Goal: Information Seeking & Learning: Understand process/instructions

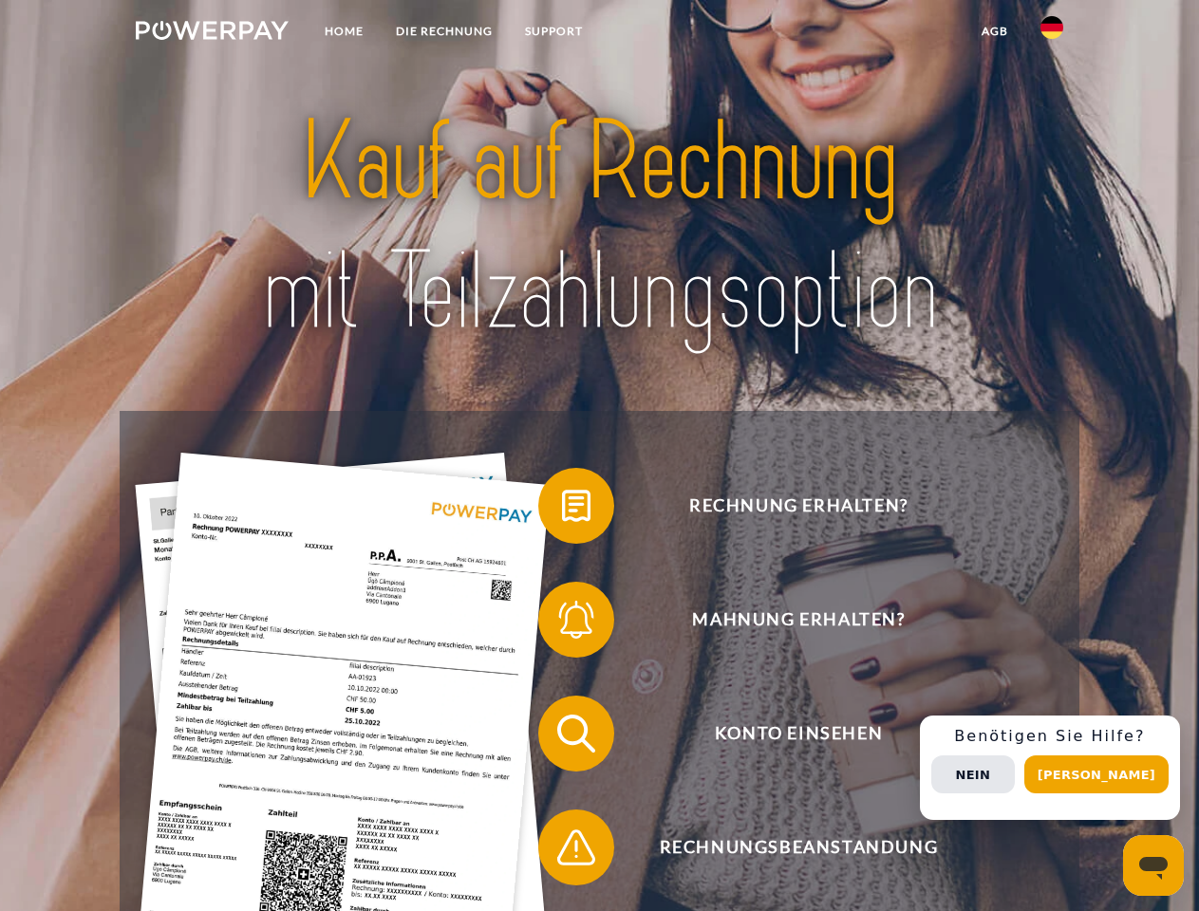
click at [212, 33] on img at bounding box center [212, 30] width 153 height 19
click at [1052, 33] on img at bounding box center [1052, 27] width 23 height 23
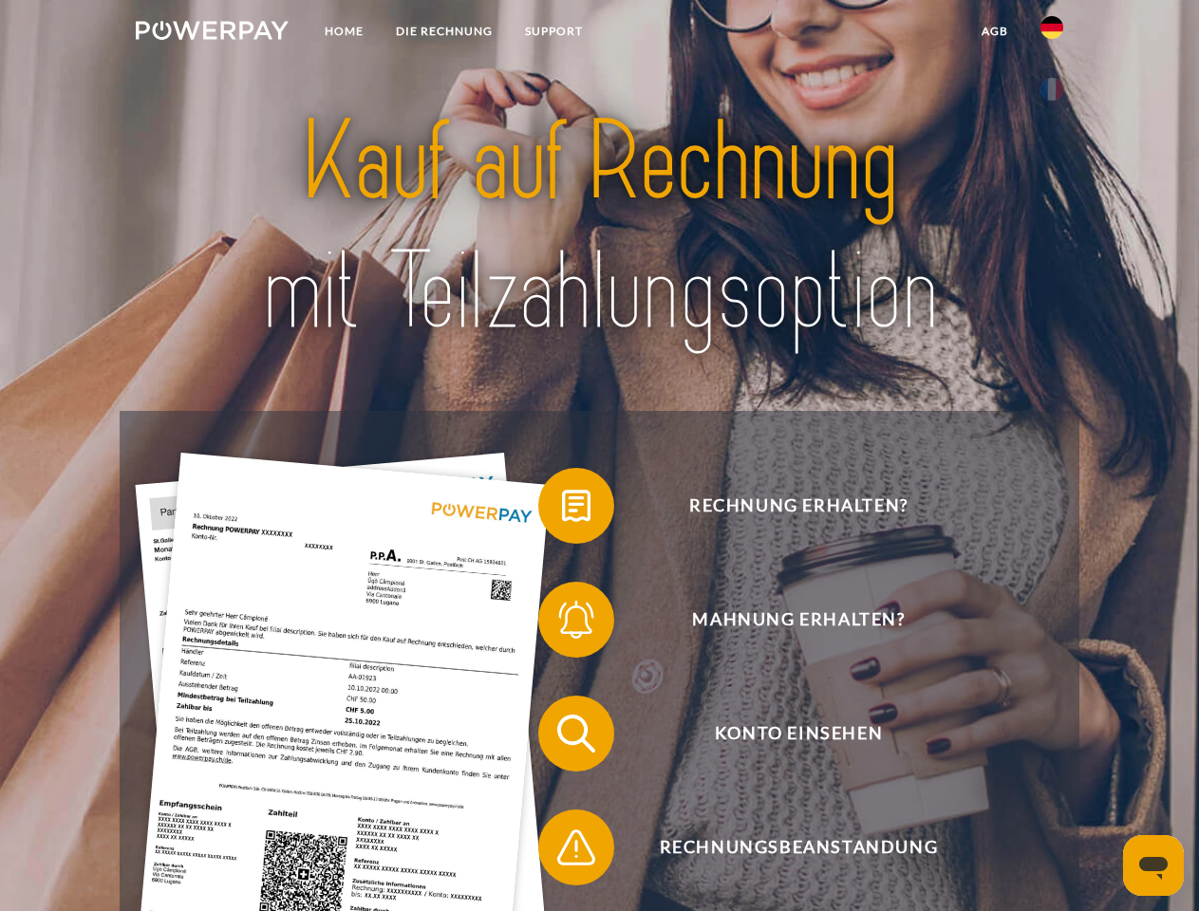
click at [994, 31] on link "agb" at bounding box center [995, 31] width 59 height 34
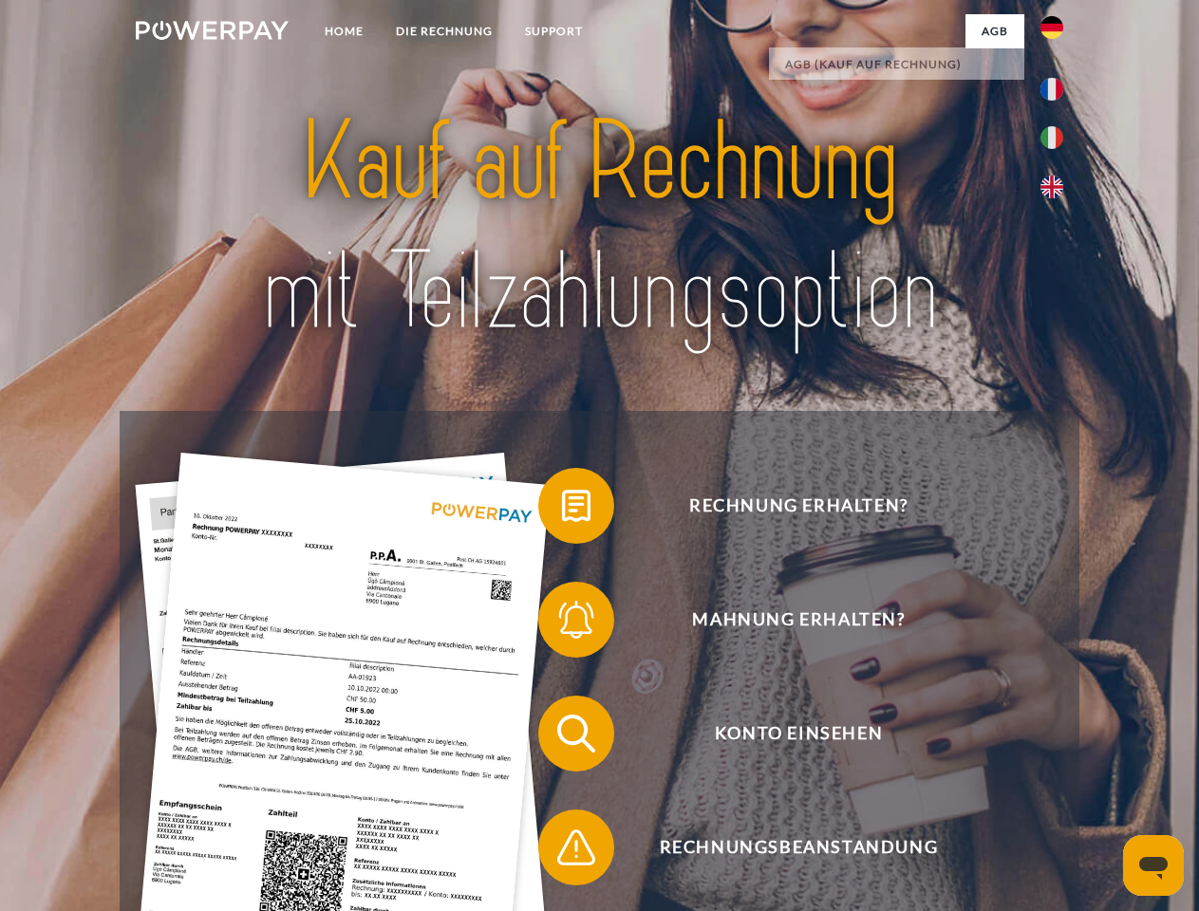
click at [562, 510] on span at bounding box center [547, 506] width 95 height 95
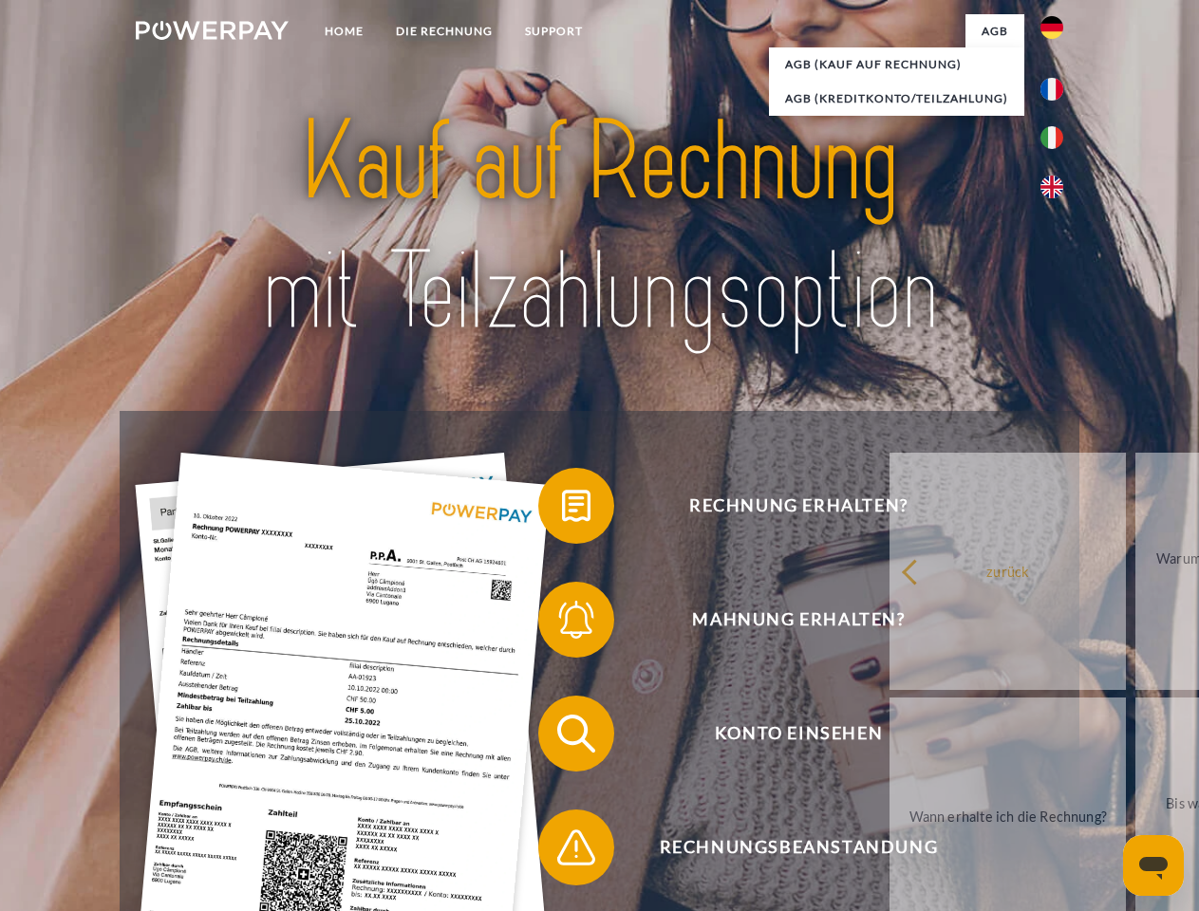
click at [562, 624] on div "Rechnung erhalten? Mahnung erhalten? Konto einsehen" at bounding box center [599, 791] width 959 height 760
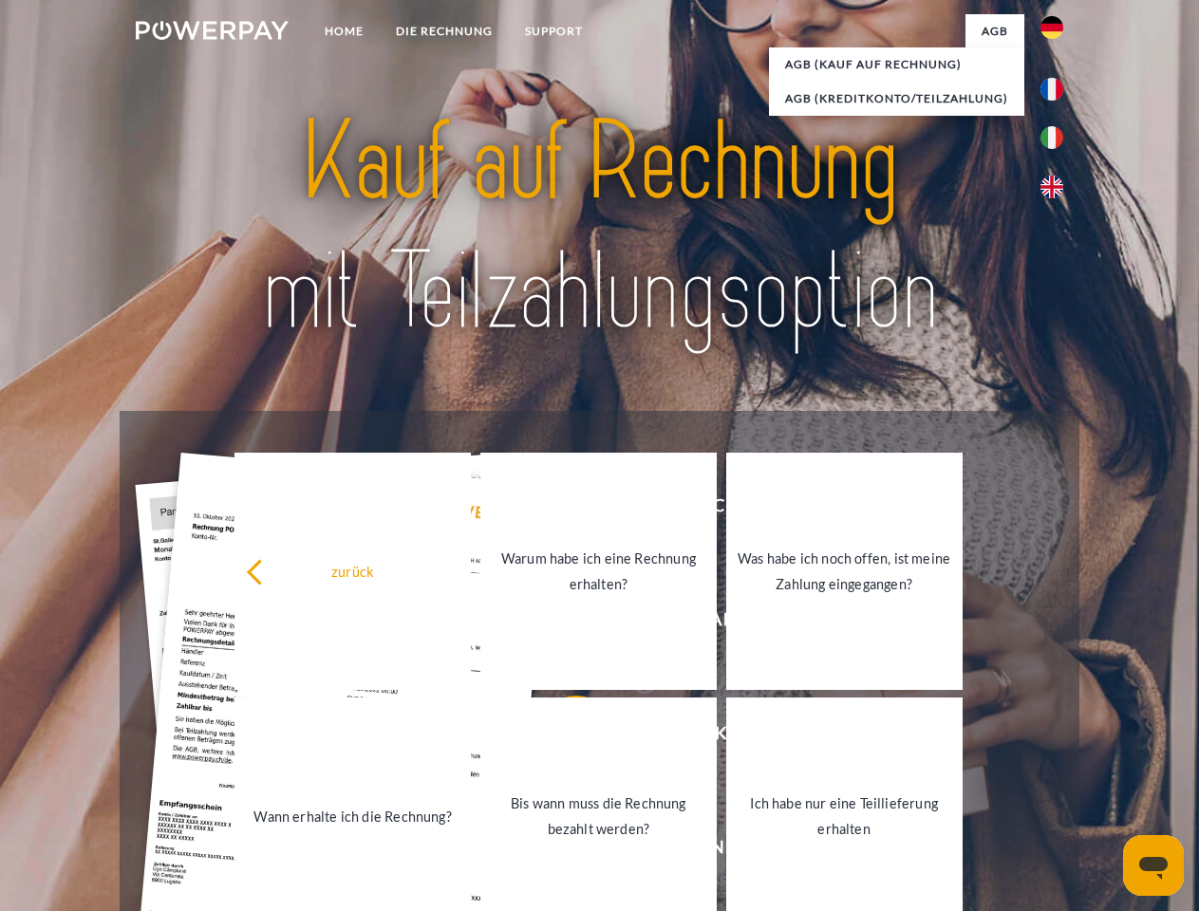
click at [562, 738] on link "Bis wann muss die Rechnung bezahlt werden?" at bounding box center [598, 816] width 236 height 237
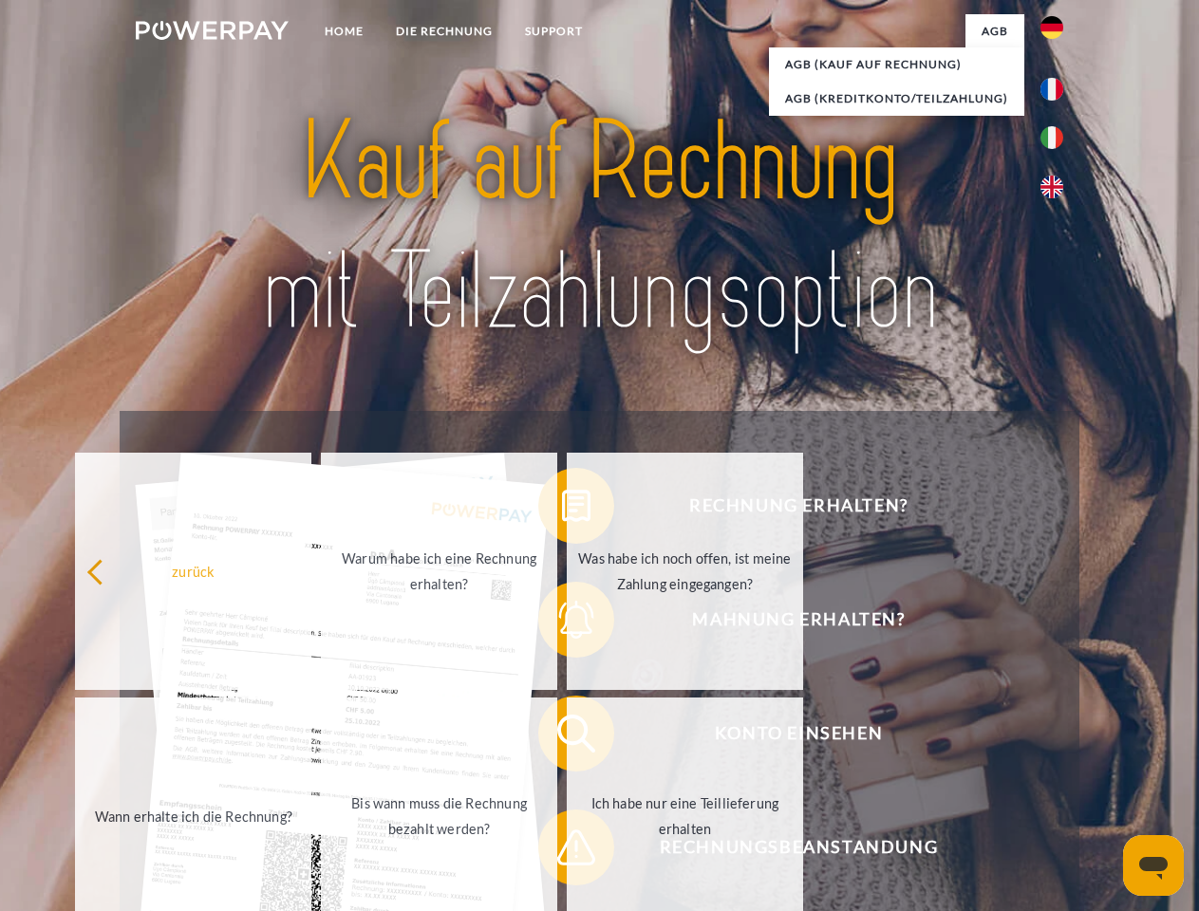
click at [567, 852] on link "Ich habe nur eine Teillieferung erhalten" at bounding box center [685, 816] width 236 height 237
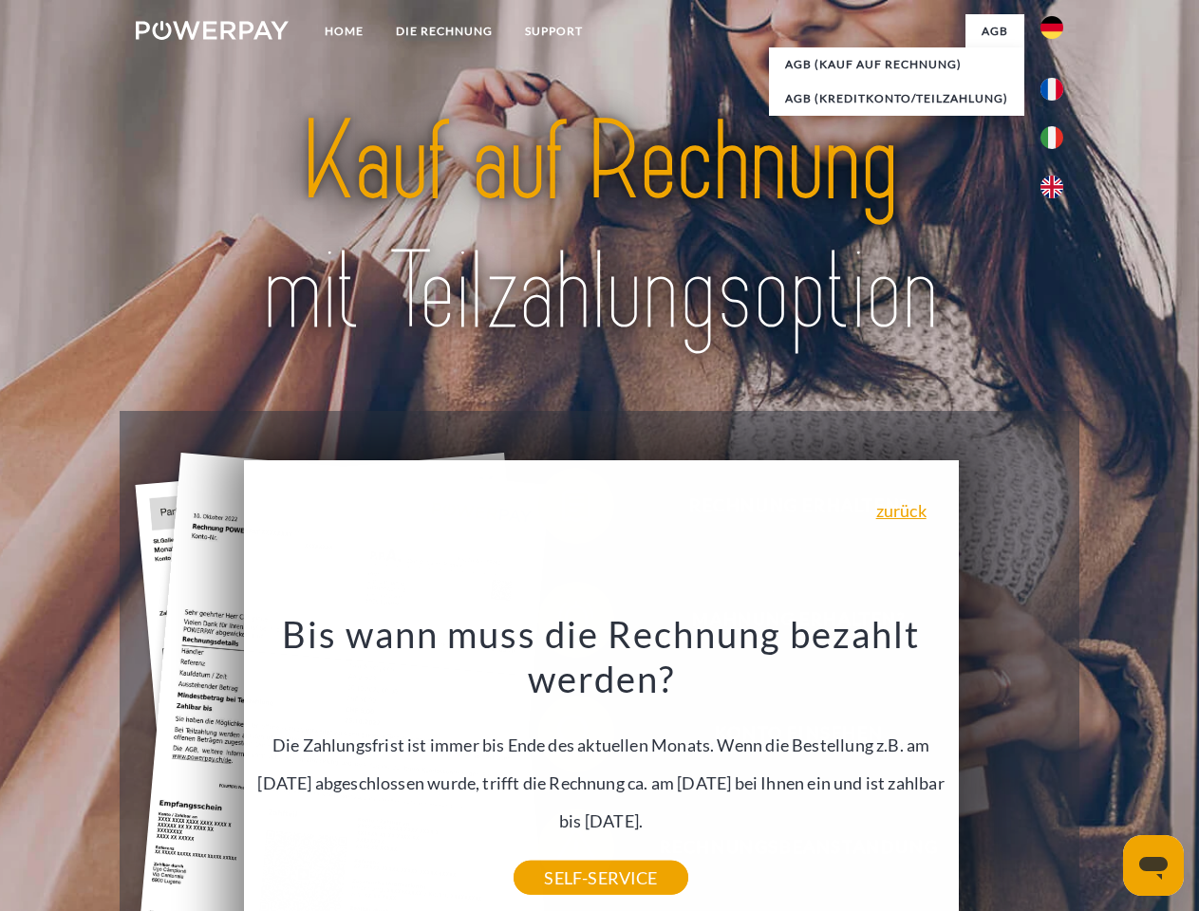
click at [1057, 768] on div "Rechnung erhalten? Mahnung erhalten? Konto einsehen" at bounding box center [599, 791] width 959 height 760
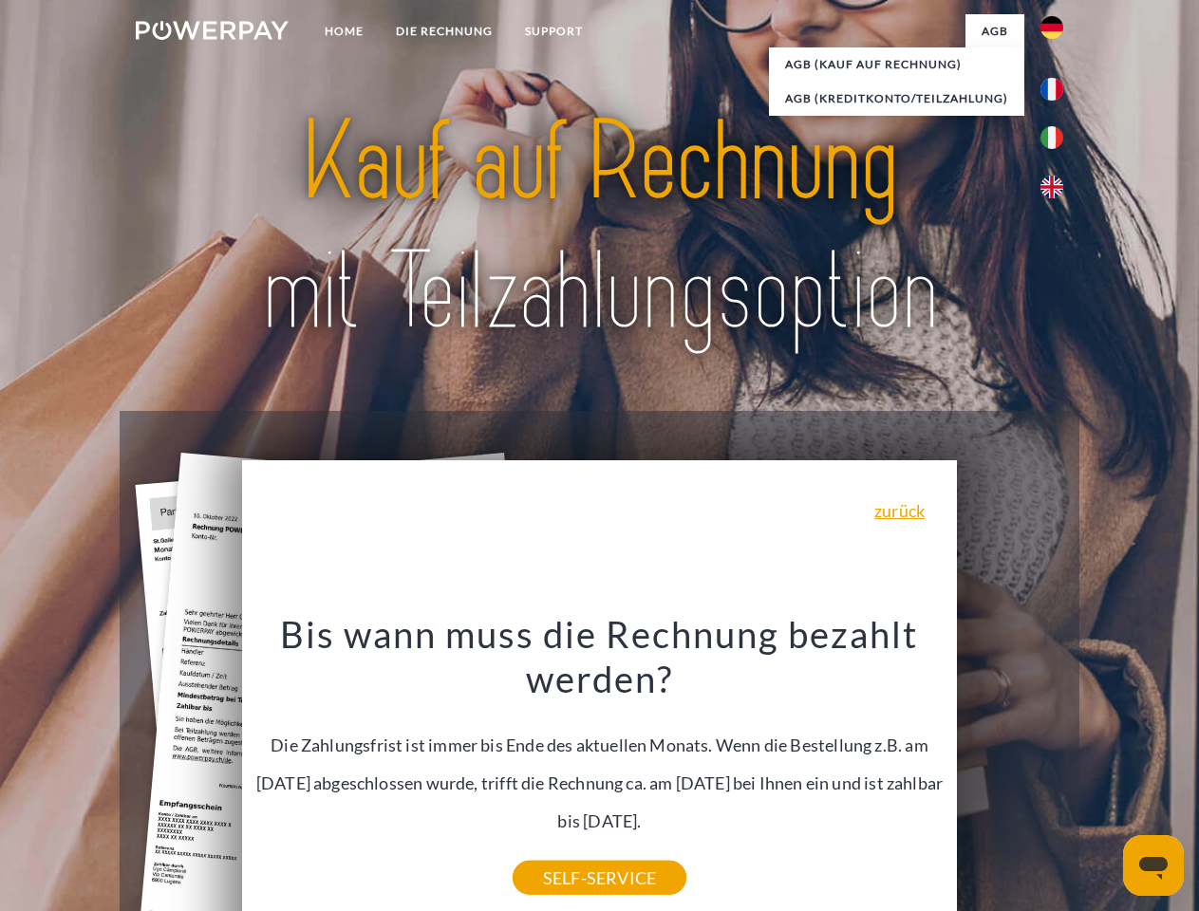
click at [1010, 772] on span "Konto einsehen" at bounding box center [798, 734] width 465 height 76
click at [1103, 775] on header "Home DIE RECHNUNG SUPPORT" at bounding box center [599, 655] width 1199 height 1311
